Goal: Find specific page/section: Find specific page/section

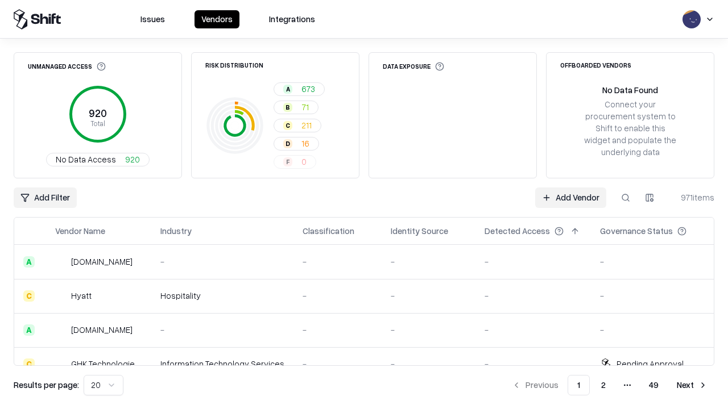
click at [364, 205] on div "Add Filter Add Vendor 971 items" at bounding box center [364, 198] width 701 height 20
click at [45, 198] on html "Issues Vendors Integrations Unmanaged Access 920 Total No Data Access 920 Risk …" at bounding box center [364, 204] width 728 height 409
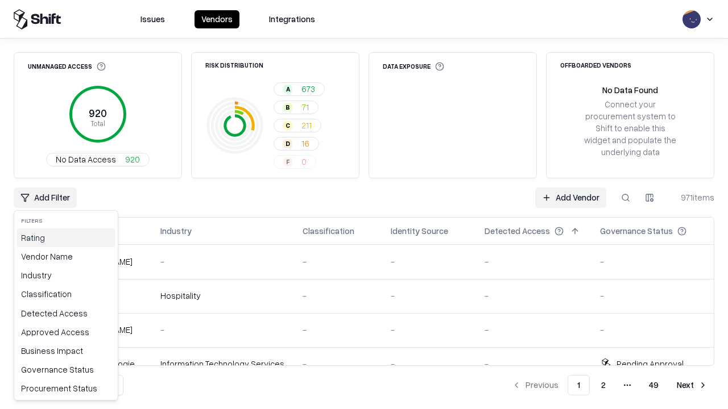
click at [66, 238] on div "Rating" at bounding box center [65, 238] width 99 height 19
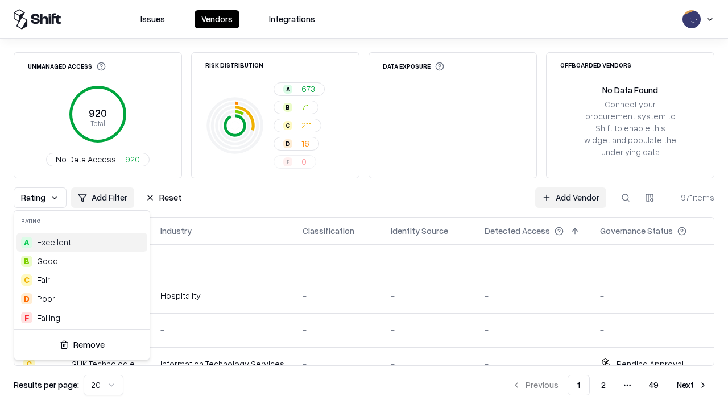
click at [364, 205] on html "Issues Vendors Integrations Unmanaged Access 920 Total No Data Access 920 Risk …" at bounding box center [364, 204] width 728 height 409
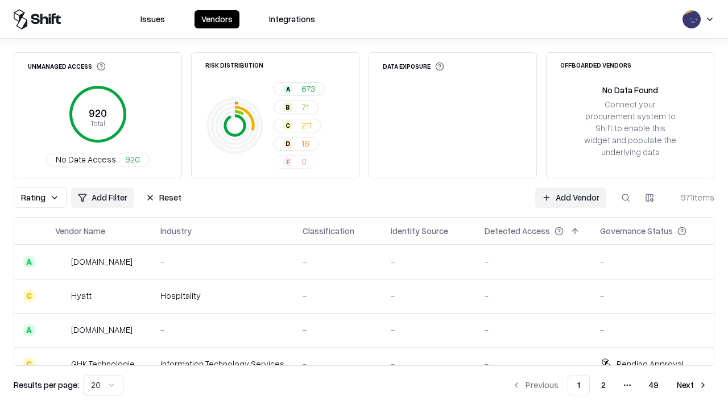
click at [364, 205] on div "Rating Add Filter Reset Add Vendor 971 items" at bounding box center [364, 198] width 701 height 20
click at [163, 198] on button "Reset" at bounding box center [163, 198] width 49 height 20
click at [364, 205] on div "Add Filter Add Vendor 971 items" at bounding box center [364, 198] width 701 height 20
click at [45, 198] on html "Issues Vendors Integrations Unmanaged Access 920 Total No Data Access 920 Risk …" at bounding box center [364, 204] width 728 height 409
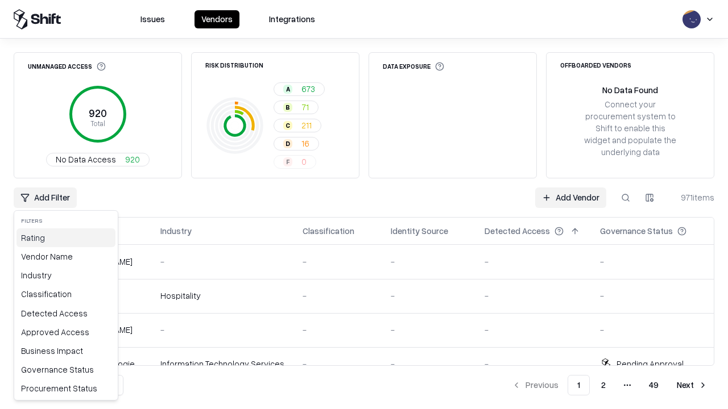
click at [66, 238] on div "Rating" at bounding box center [65, 238] width 99 height 19
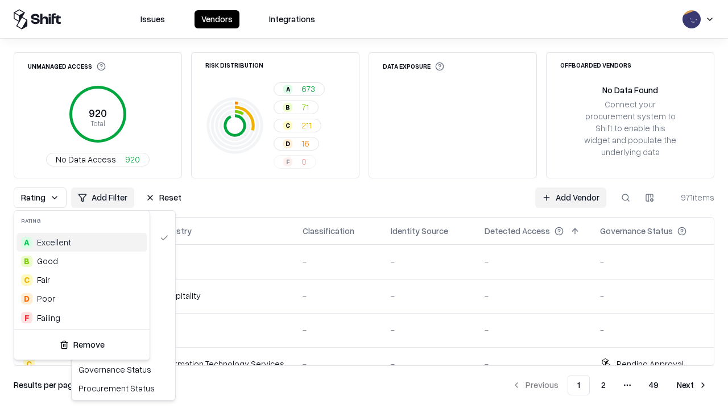
click at [82, 318] on div "F Failing" at bounding box center [81, 318] width 131 height 19
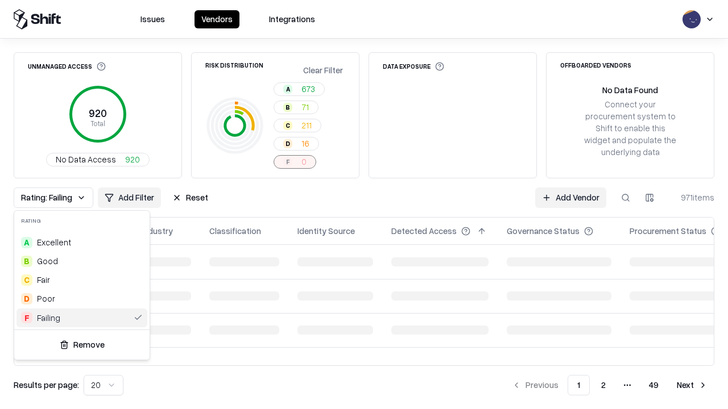
click at [364, 205] on html "Issues Vendors Integrations Unmanaged Access 920 Total No Data Access 920 Risk …" at bounding box center [364, 204] width 728 height 409
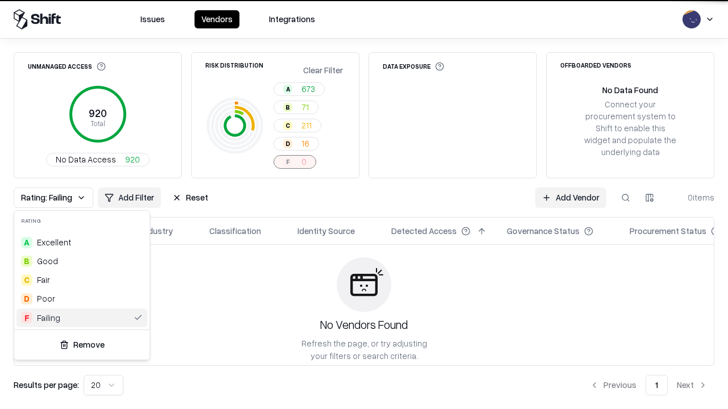
click at [364, 205] on div "Rating: Failing Add Filter Reset Add Vendor 0 items" at bounding box center [364, 198] width 701 height 20
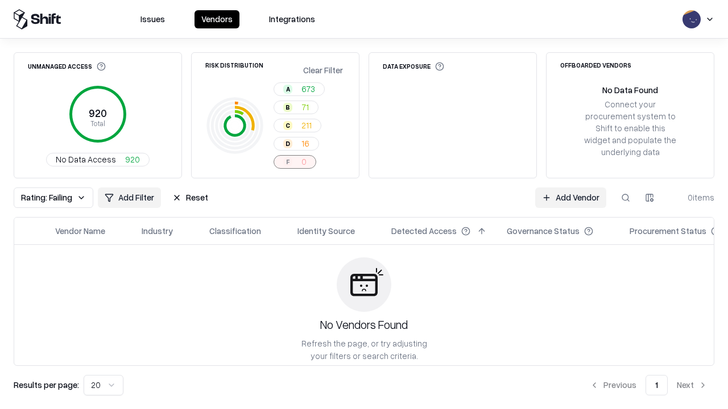
click at [190, 198] on button "Reset" at bounding box center [189, 198] width 49 height 20
click at [364, 205] on div "Add Filter Add Vendor 0 items" at bounding box center [364, 198] width 701 height 20
click at [45, 198] on html "Issues Vendors Integrations Unmanaged Access 920 Total No Data Access 920 Risk …" at bounding box center [364, 204] width 728 height 409
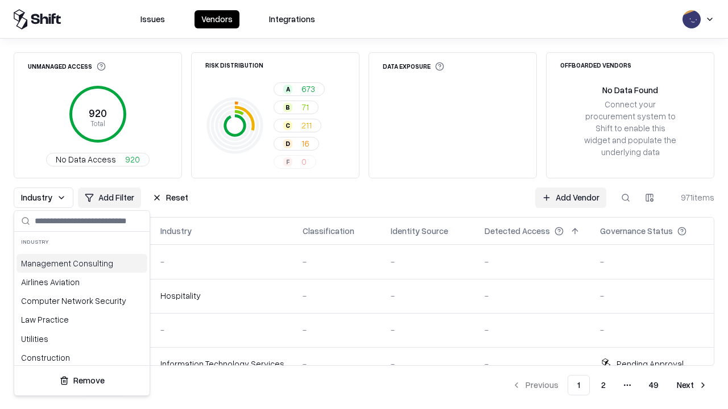
click at [364, 205] on html "Issues Vendors Integrations Unmanaged Access 920 Total No Data Access 920 Risk …" at bounding box center [364, 204] width 728 height 409
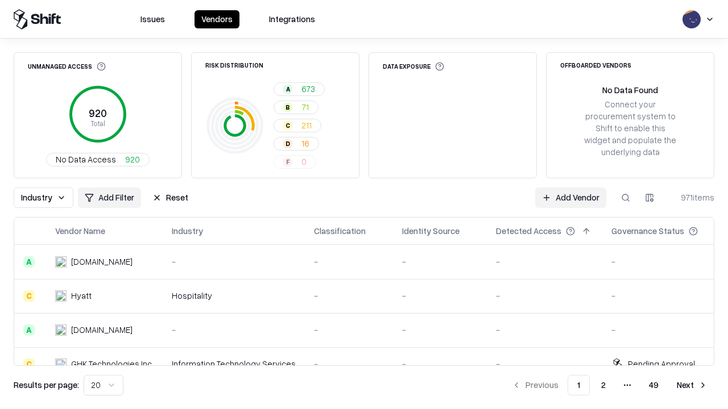
click at [170, 198] on button "Reset" at bounding box center [170, 198] width 49 height 20
click at [364, 205] on div "Add Filter Add Vendor 971 items" at bounding box center [364, 198] width 701 height 20
click at [45, 198] on html "Issues Vendors Integrations Unmanaged Access 920 Total No Data Access 920 Risk …" at bounding box center [364, 204] width 728 height 409
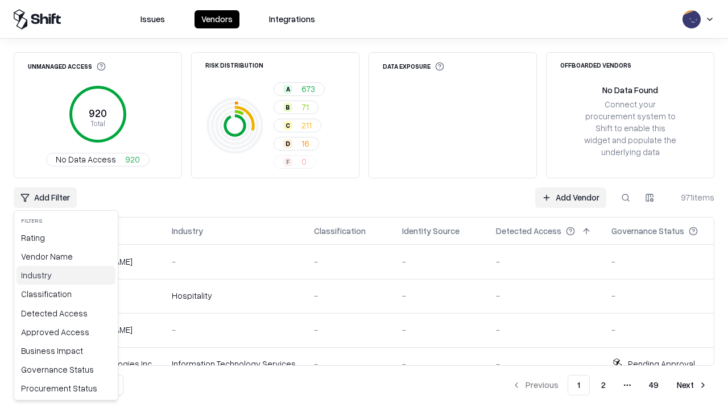
click at [66, 275] on div "Industry" at bounding box center [65, 275] width 99 height 19
